Goal: Task Accomplishment & Management: Manage account settings

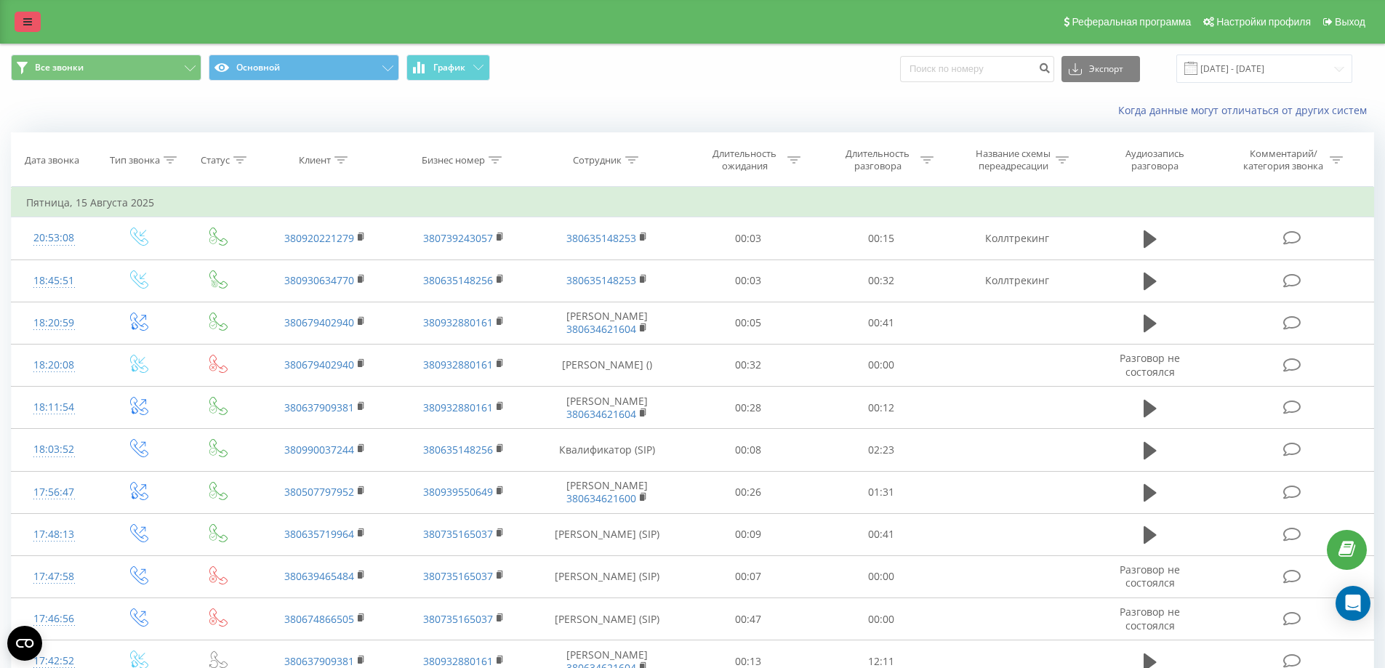
click at [33, 24] on link at bounding box center [28, 22] width 26 height 20
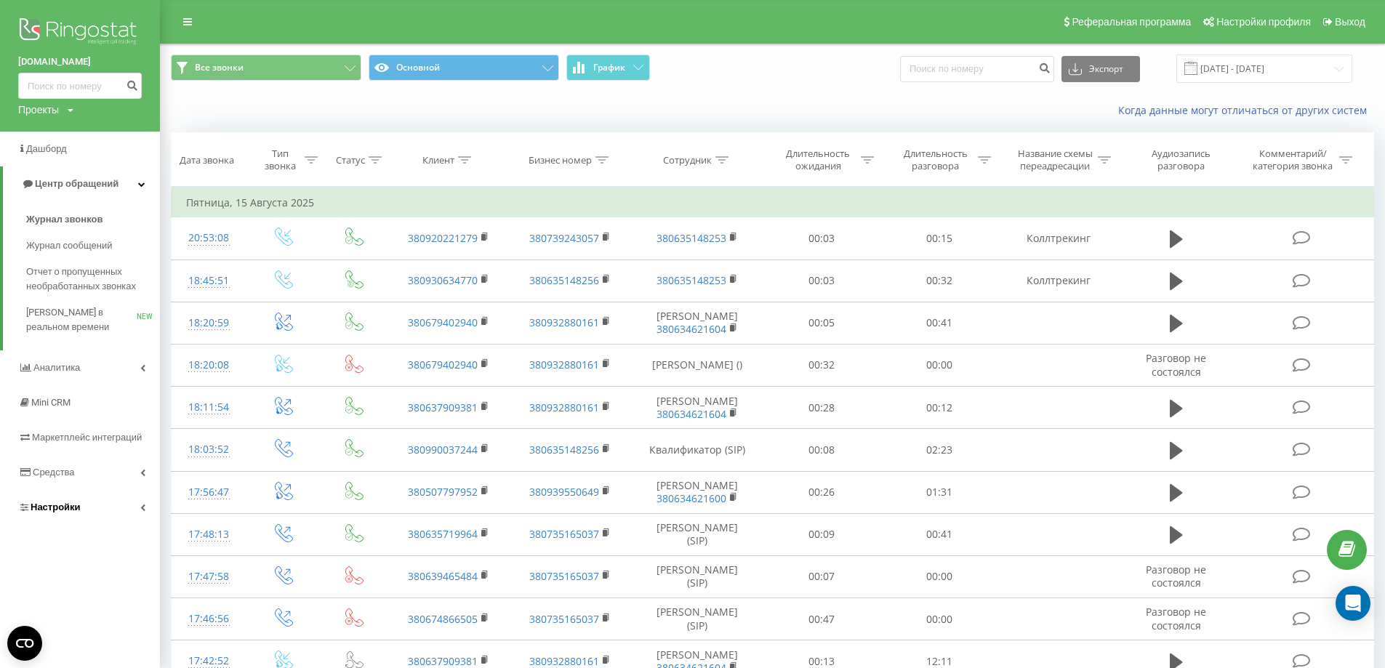
click at [100, 519] on link "Настройки" at bounding box center [80, 507] width 160 height 35
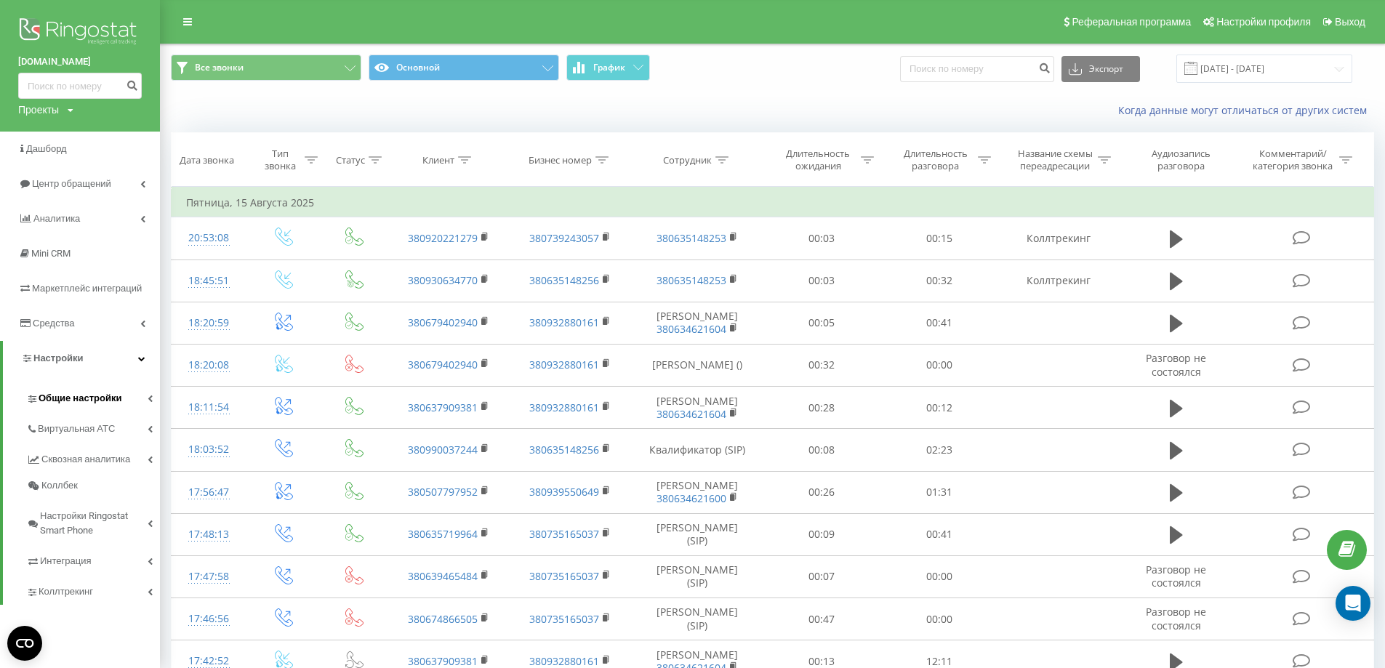
click at [108, 406] on span "Общие настройки" at bounding box center [80, 398] width 83 height 15
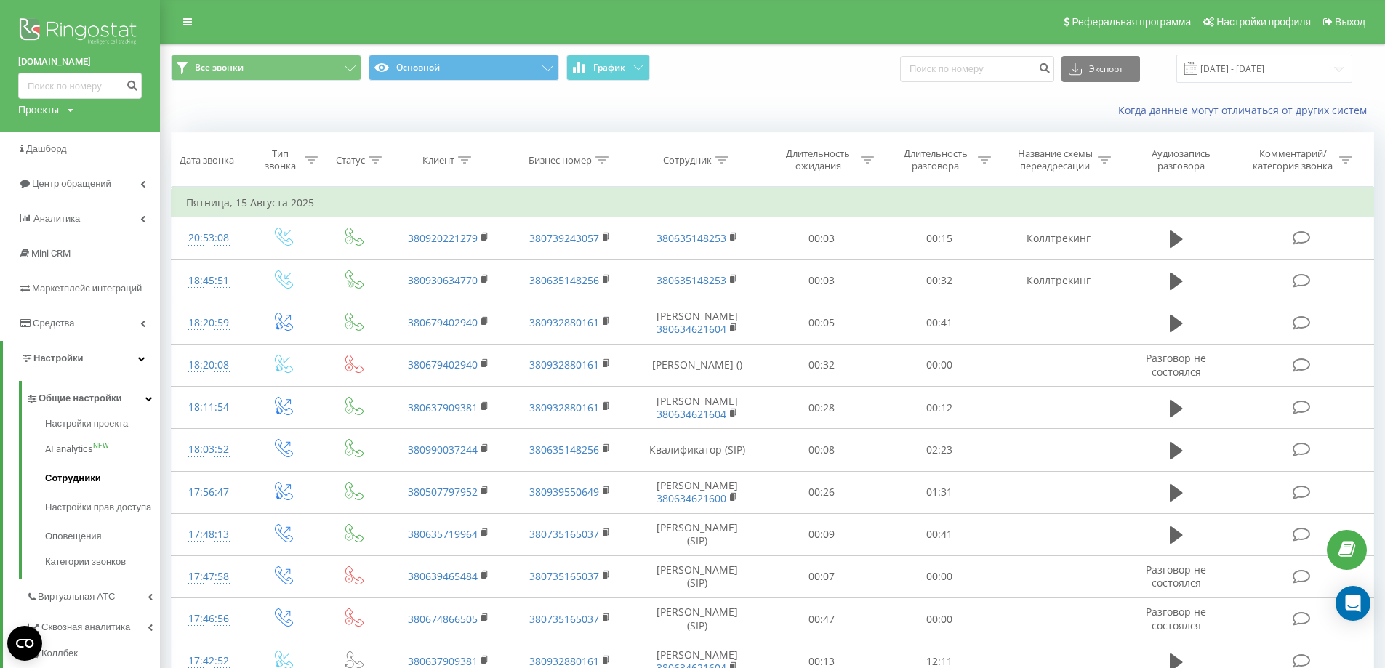
click at [80, 486] on span "Сотрудники" at bounding box center [73, 478] width 56 height 15
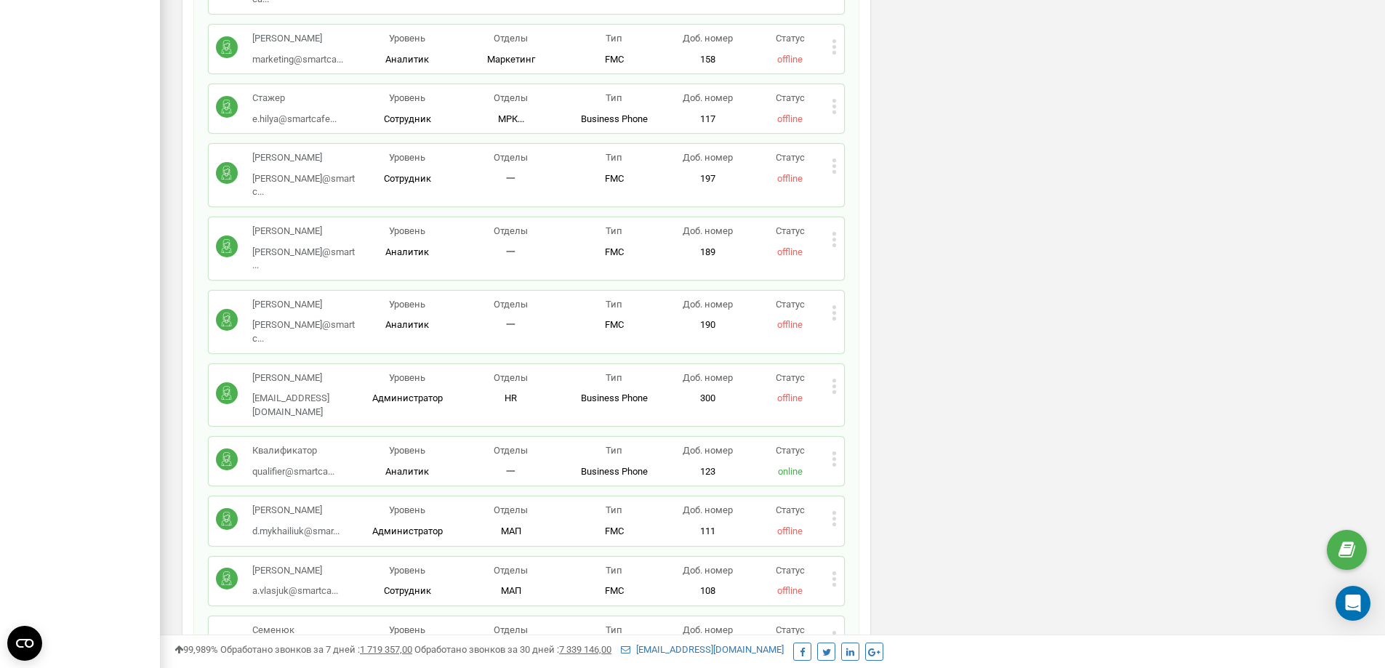
scroll to position [1527, 0]
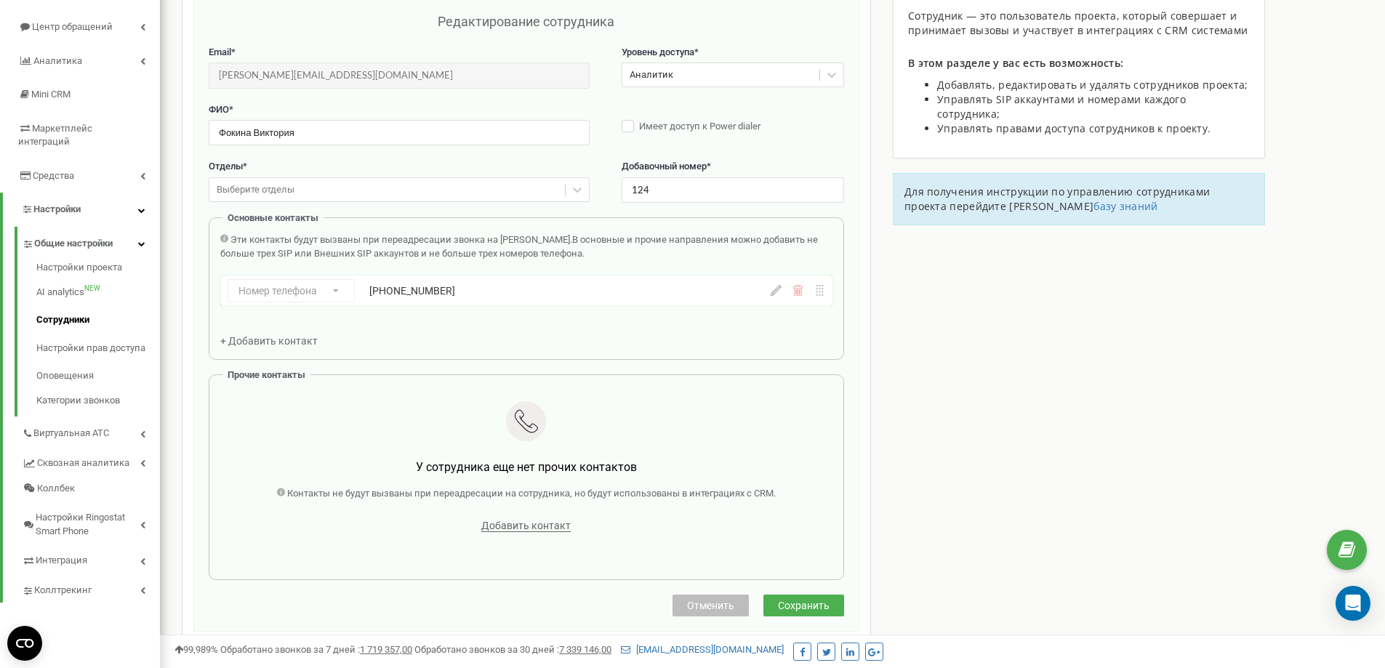
scroll to position [0, 0]
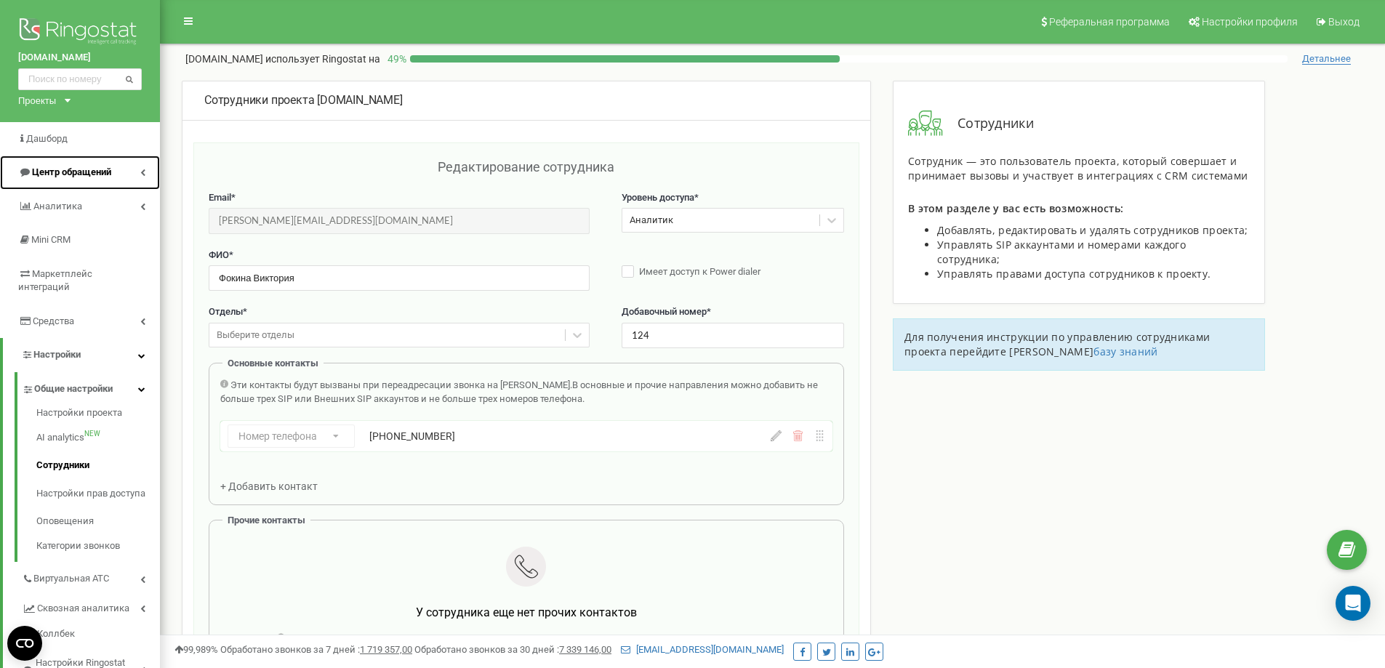
click at [110, 172] on span "Центр обращений" at bounding box center [71, 172] width 79 height 11
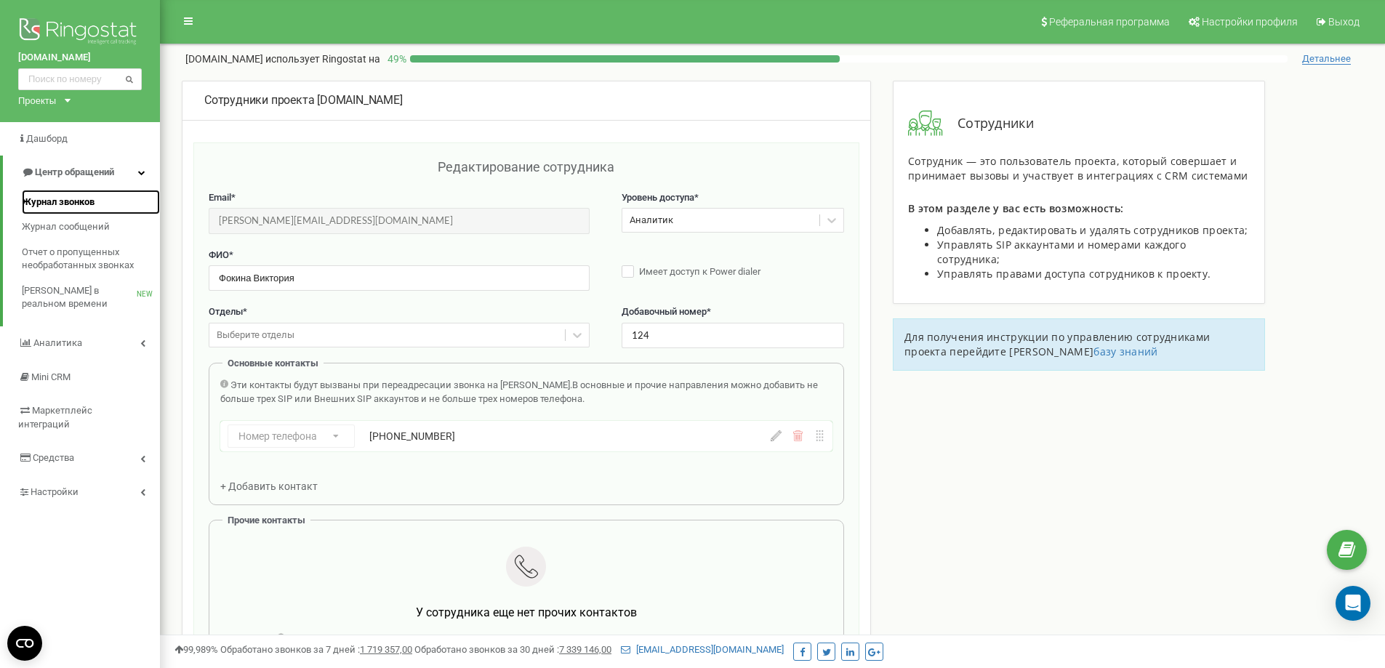
click at [61, 206] on span "Журнал звонков" at bounding box center [58, 203] width 73 height 14
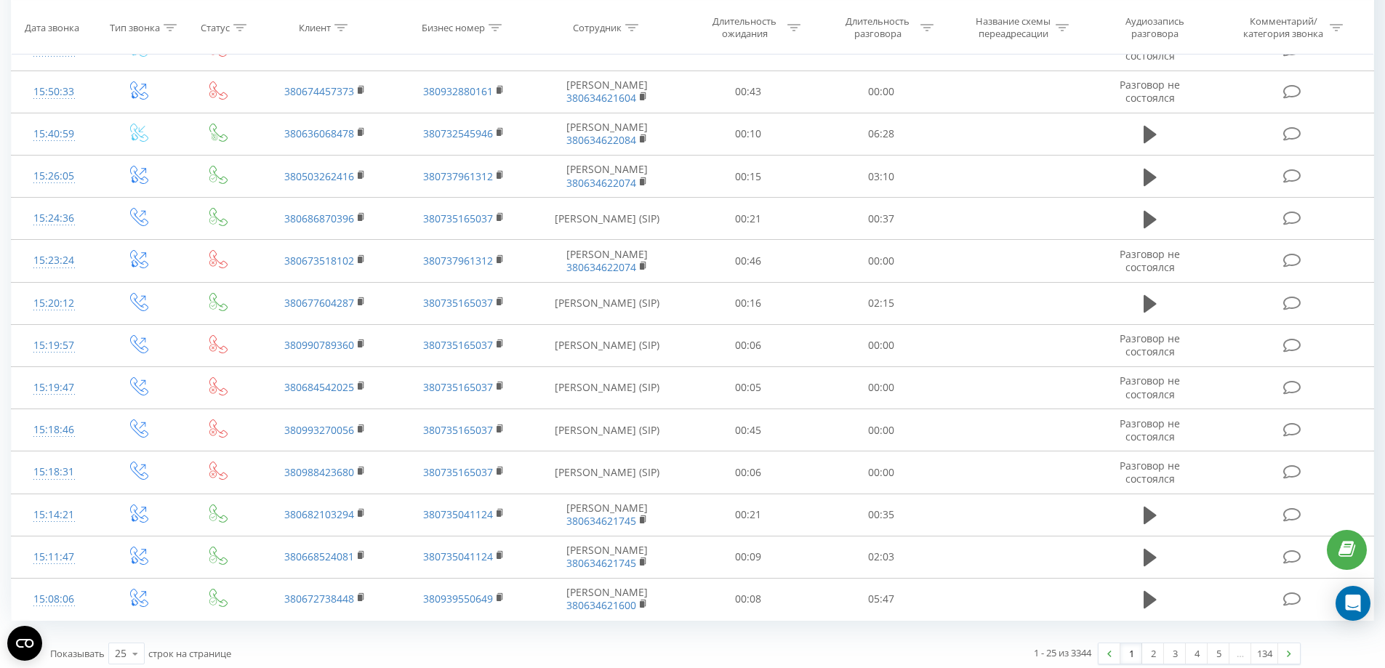
scroll to position [662, 0]
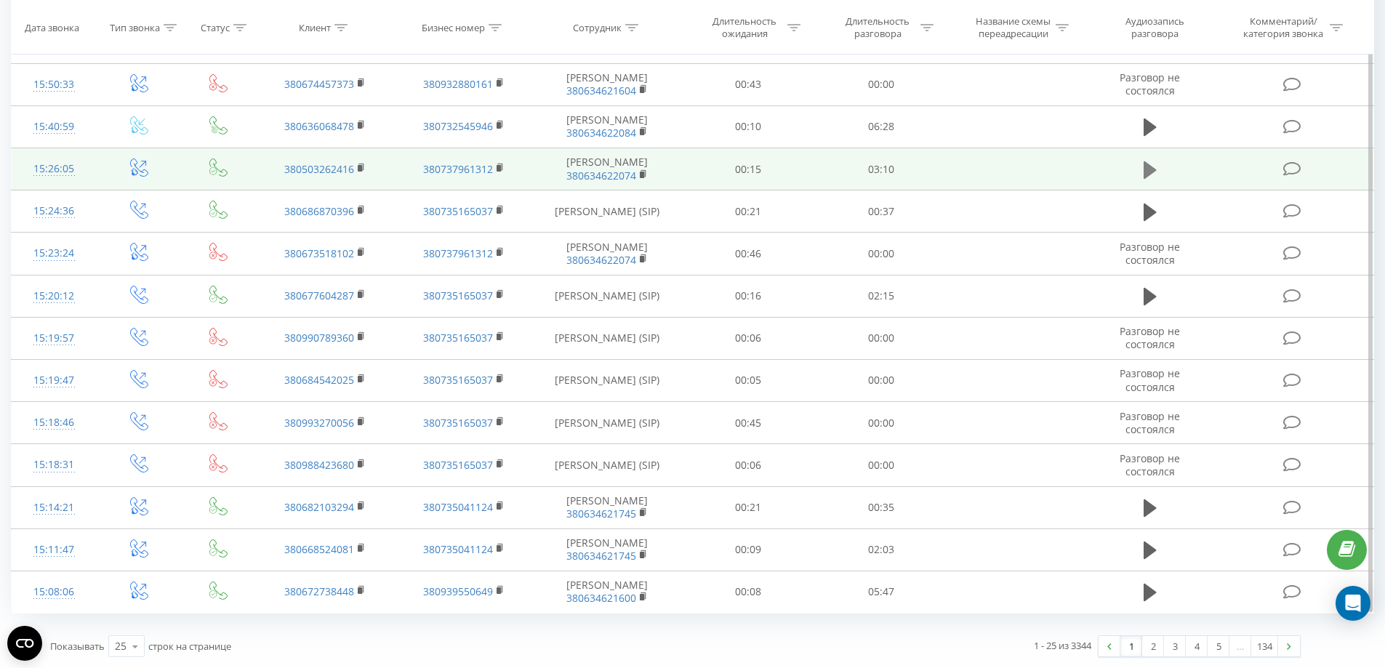
click at [1150, 166] on icon at bounding box center [1150, 169] width 13 height 17
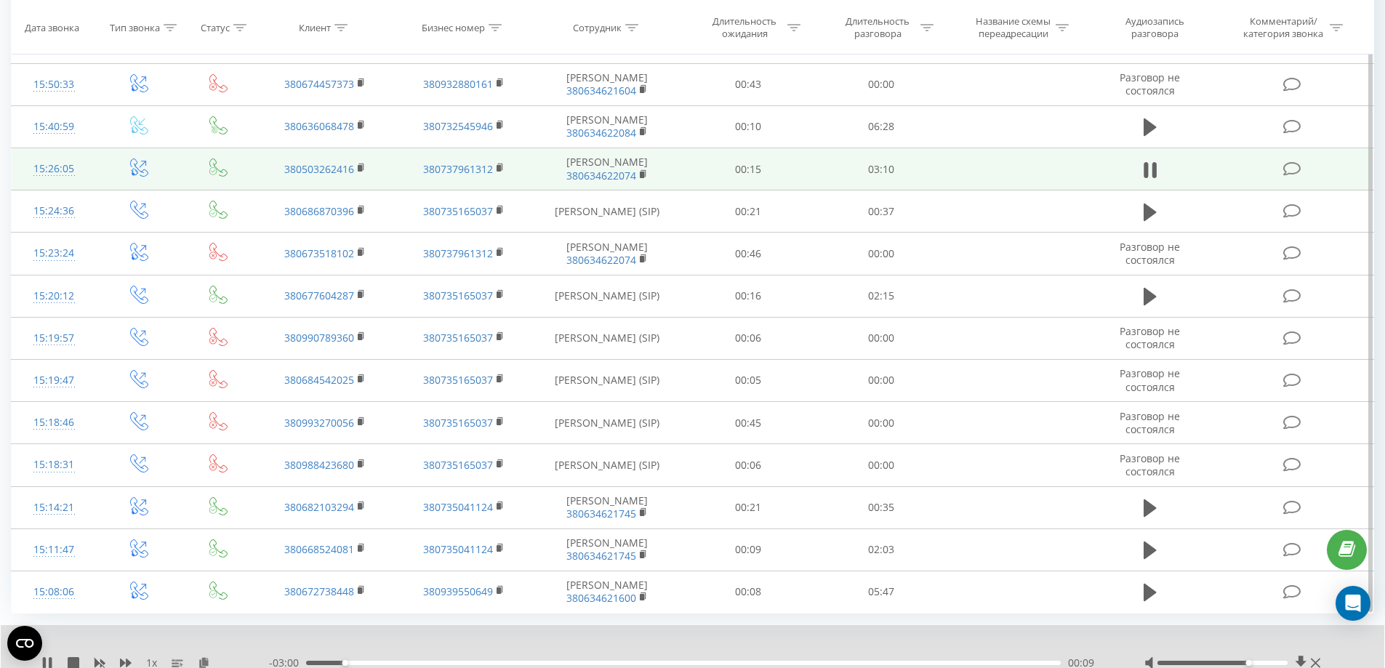
click at [1250, 665] on div at bounding box center [1223, 663] width 130 height 4
click at [1267, 665] on div at bounding box center [1223, 663] width 130 height 4
click at [1313, 662] on icon at bounding box center [1315, 663] width 9 height 12
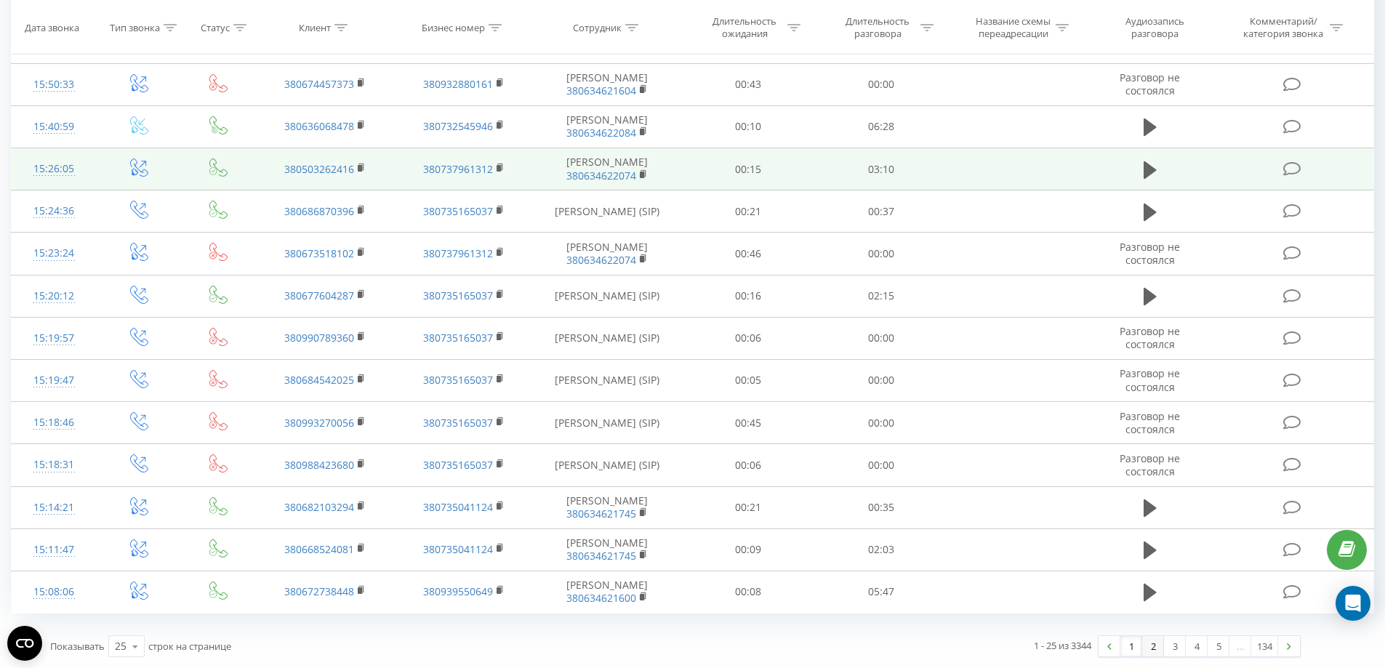
click at [1150, 644] on link "2" at bounding box center [1154, 646] width 22 height 20
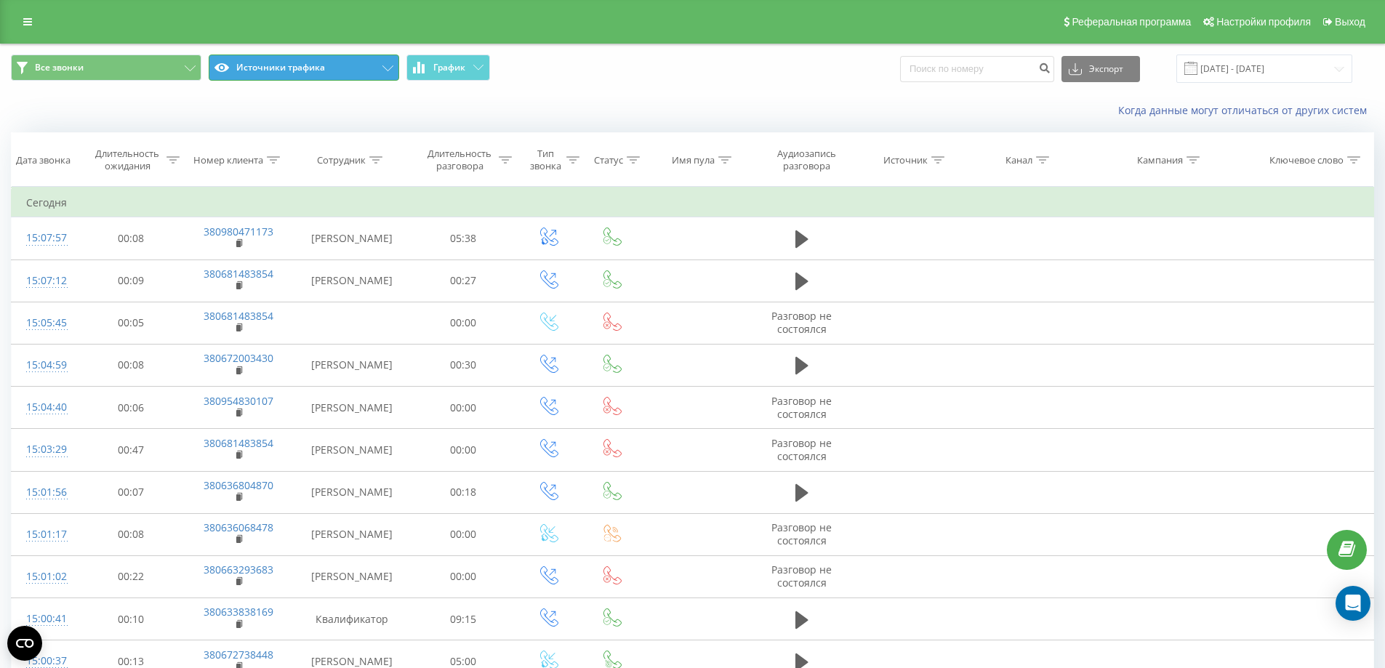
click at [388, 68] on icon at bounding box center [388, 68] width 11 height 6
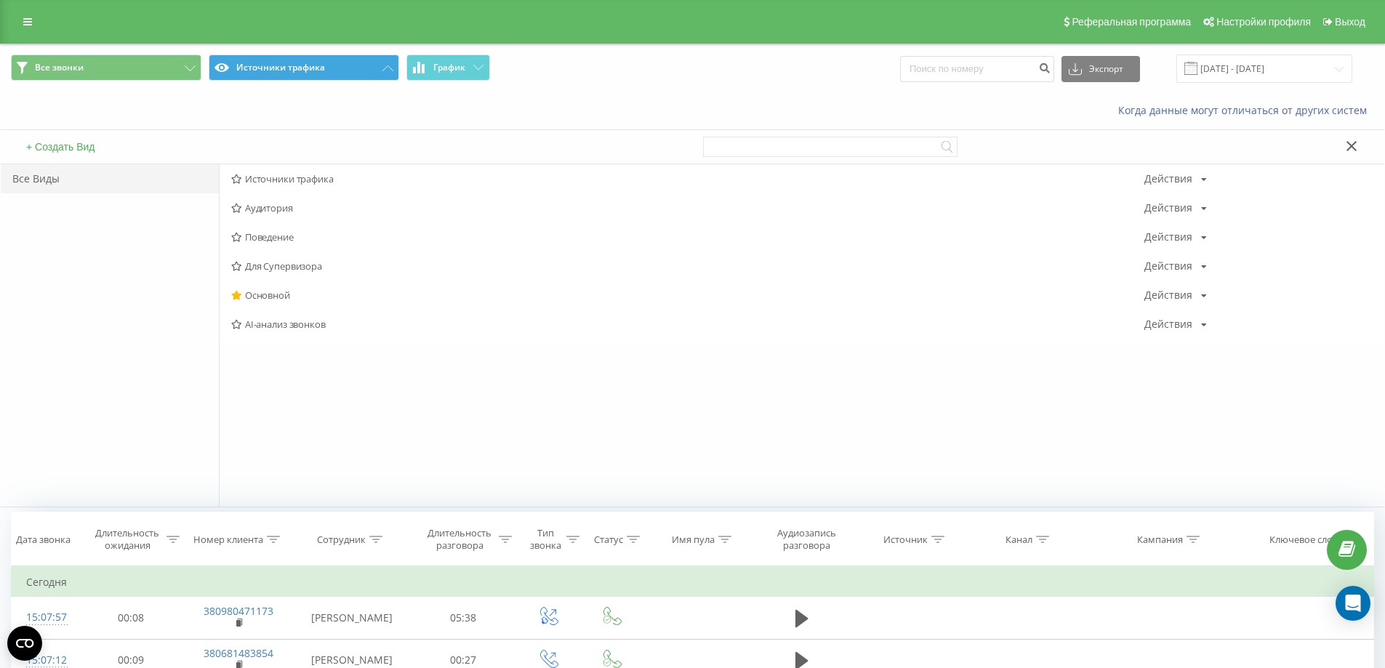
drag, startPoint x: 284, startPoint y: 295, endPoint x: 322, endPoint y: 309, distance: 41.2
click at [284, 295] on span "Основной" at bounding box center [687, 295] width 913 height 10
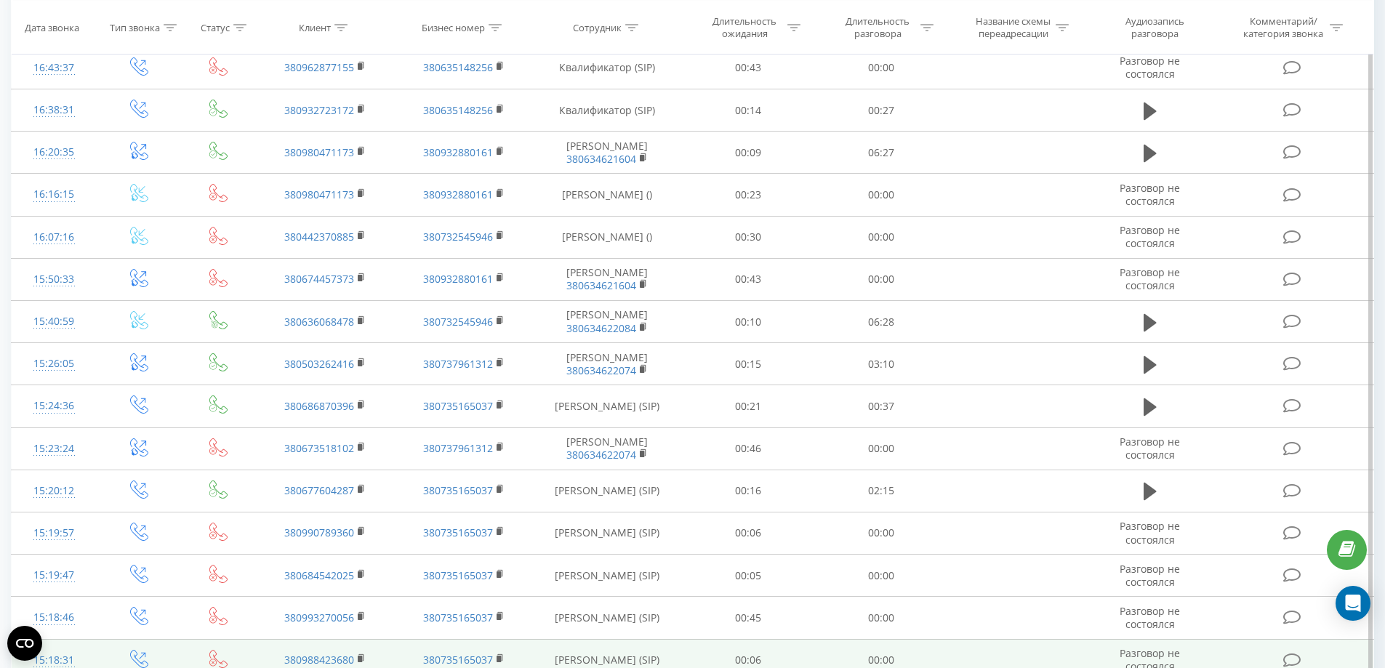
scroll to position [662, 0]
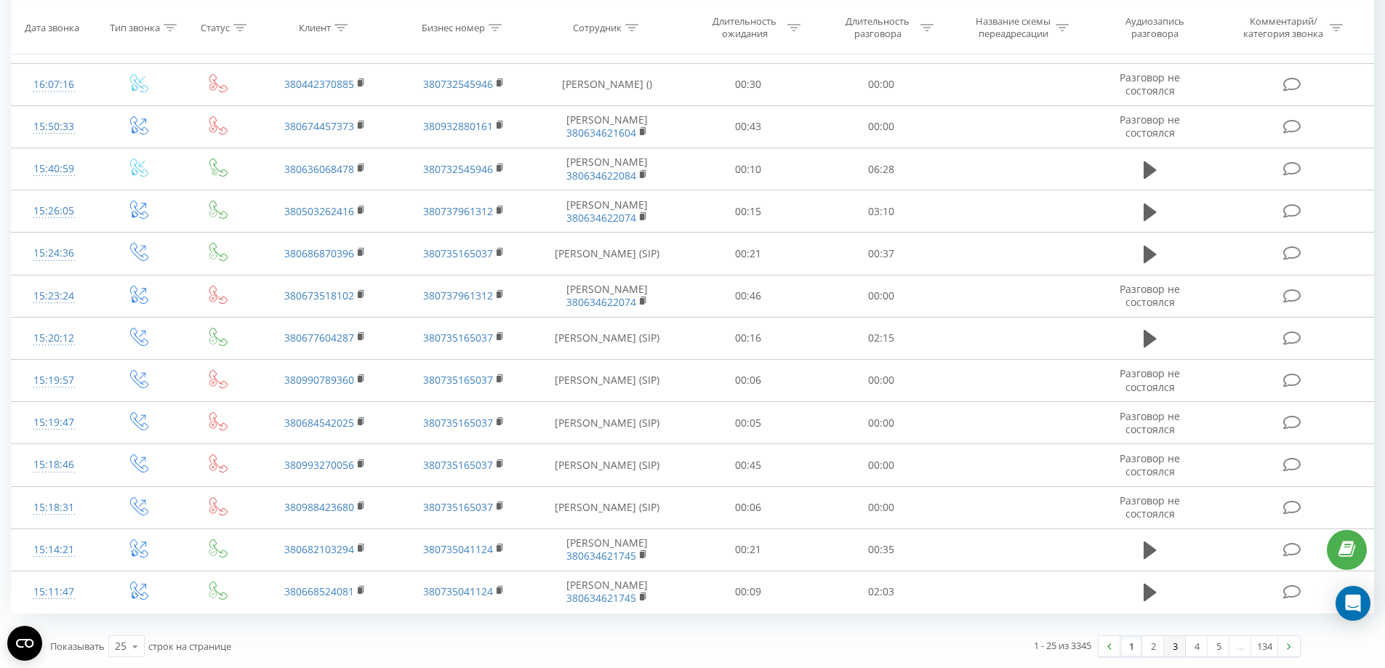
click at [1177, 649] on link "3" at bounding box center [1175, 646] width 22 height 20
